Goal: Find specific page/section: Find specific page/section

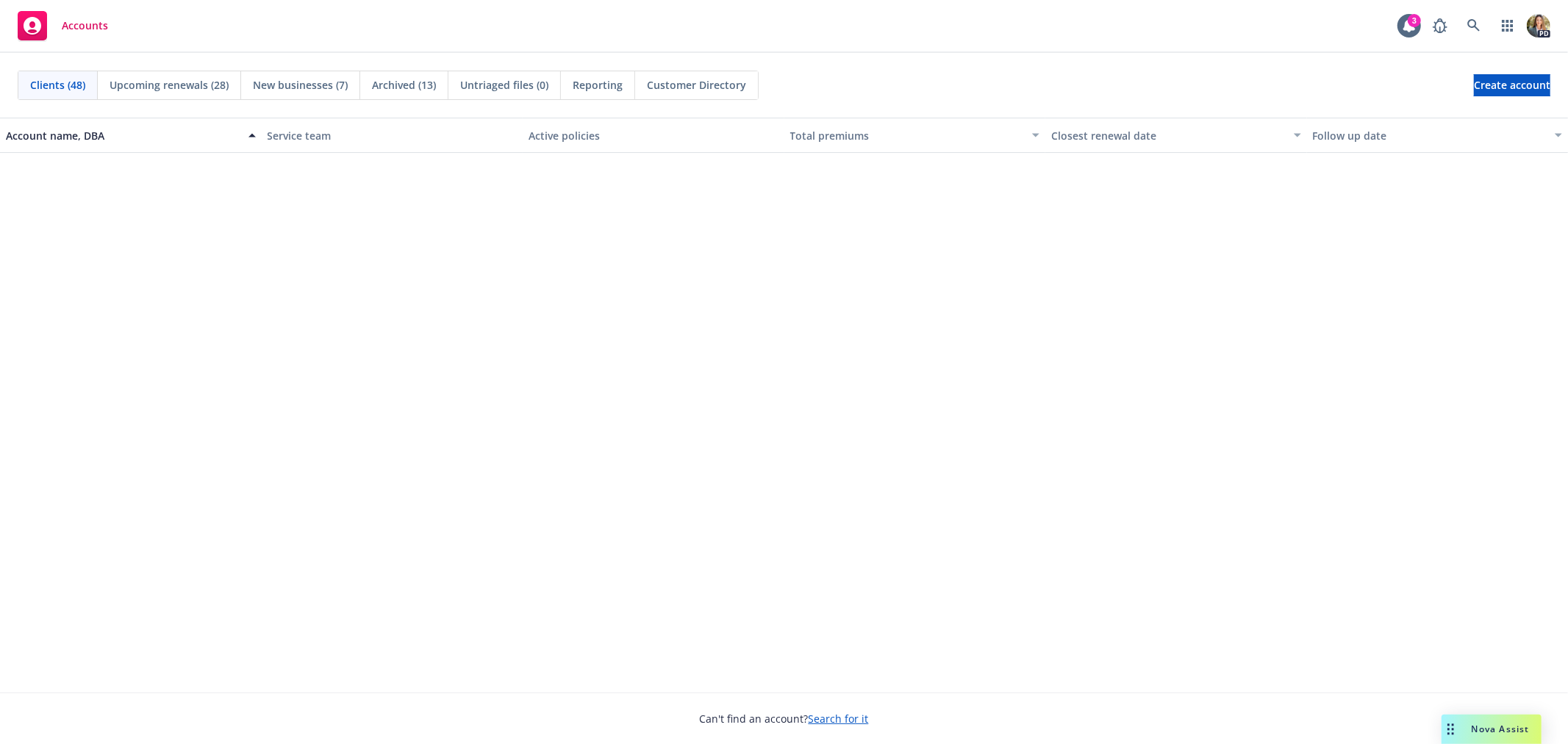
scroll to position [817, 0]
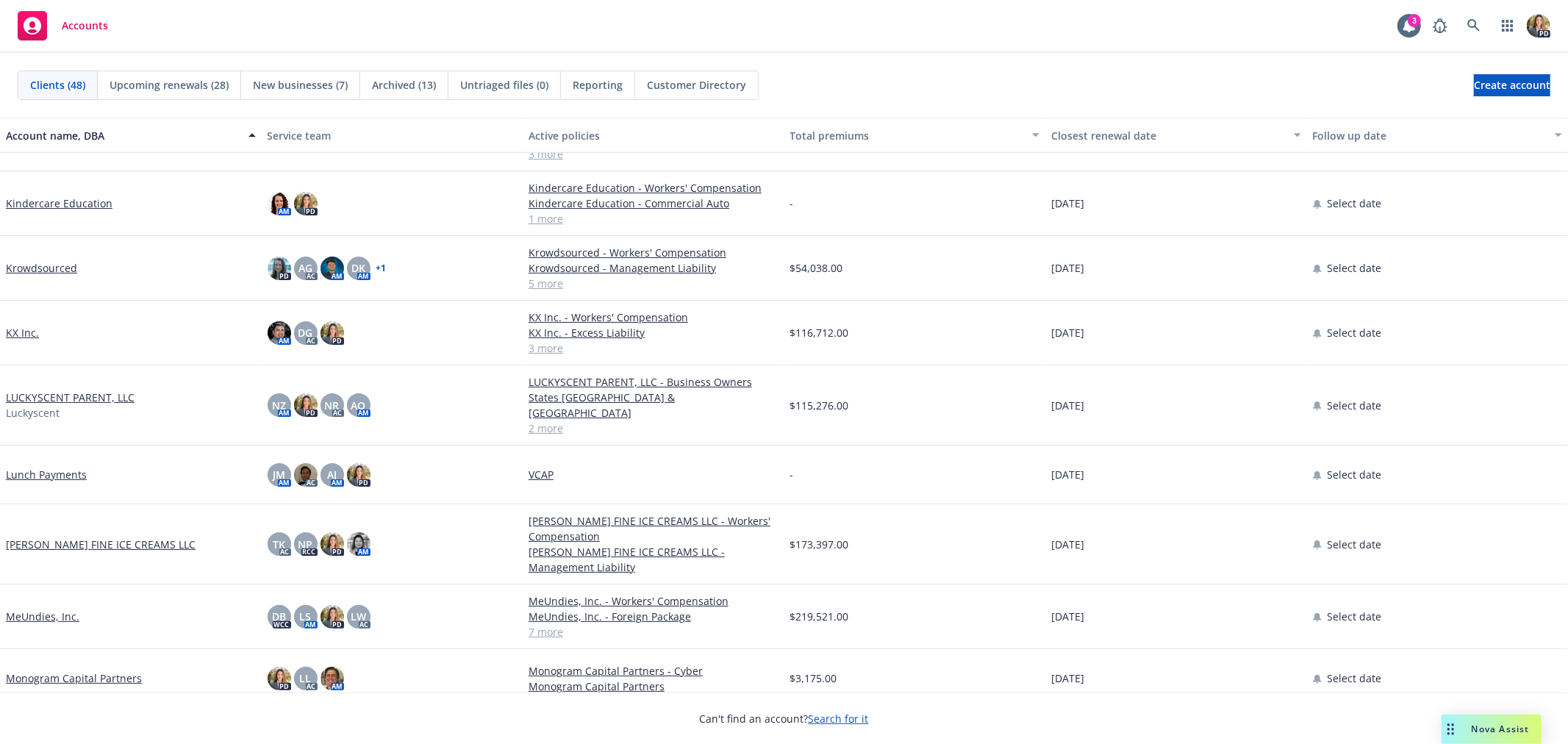
click at [60, 609] on link "MeUndies, Inc." at bounding box center [43, 617] width 73 height 15
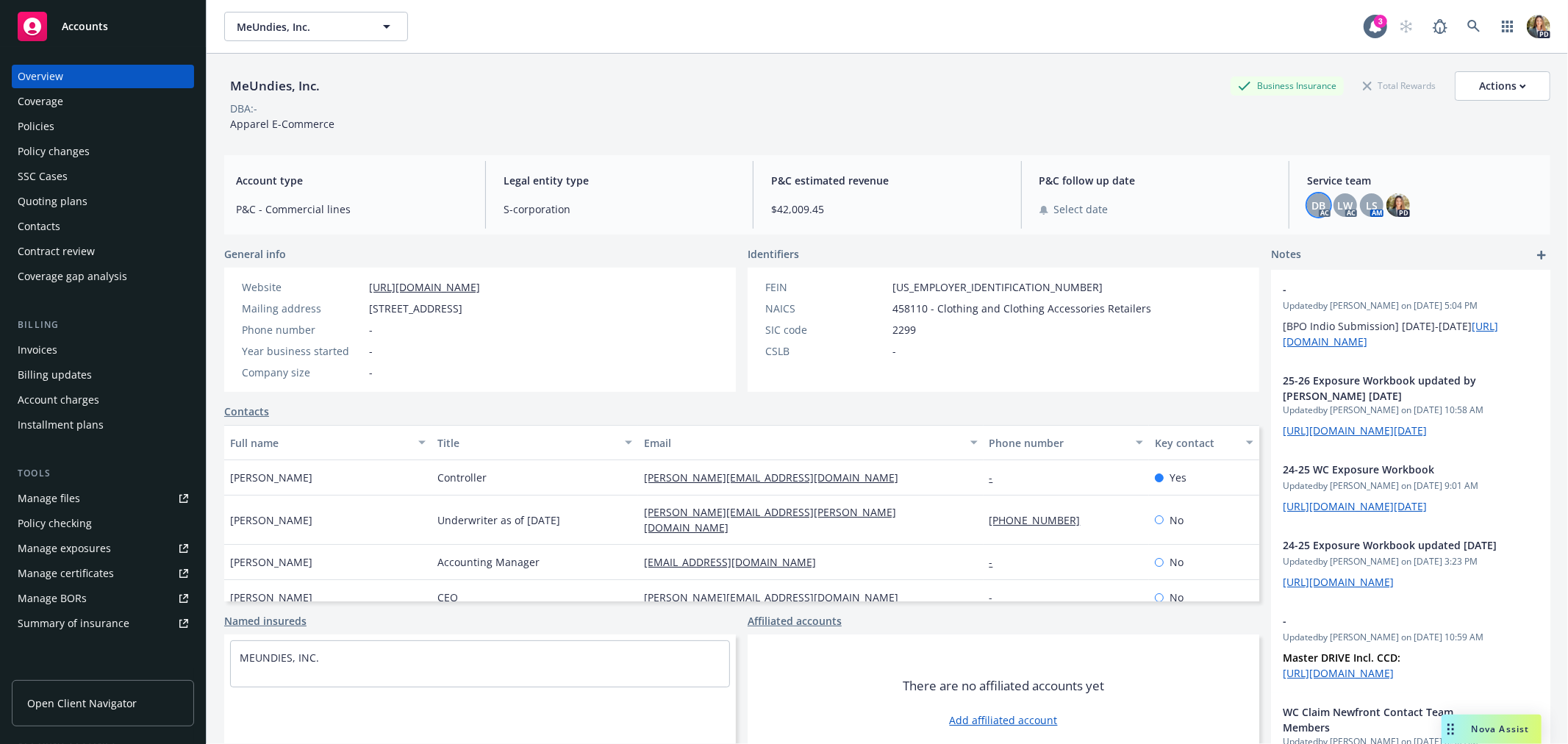
click at [1308, 202] on div "DB" at bounding box center [1319, 205] width 23 height 23
click at [1338, 201] on span "LW" at bounding box center [1345, 206] width 15 height 15
click at [1366, 201] on span "LS" at bounding box center [1372, 206] width 12 height 15
